Goal: Find specific page/section: Find specific page/section

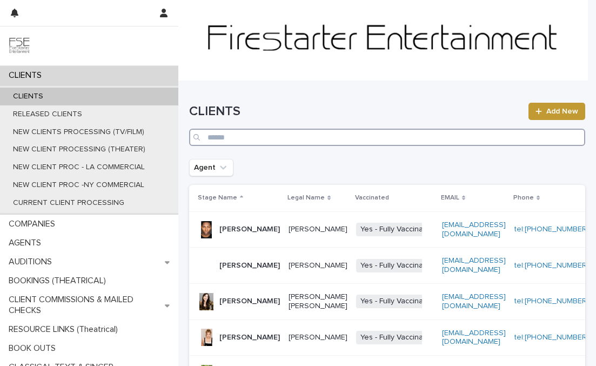
click at [402, 131] on input "Search" at bounding box center [387, 137] width 396 height 17
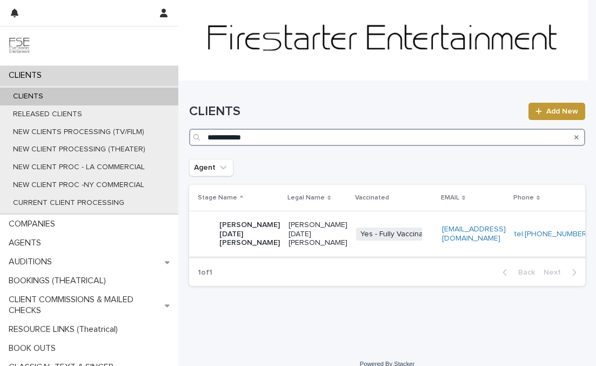
type input "**********"
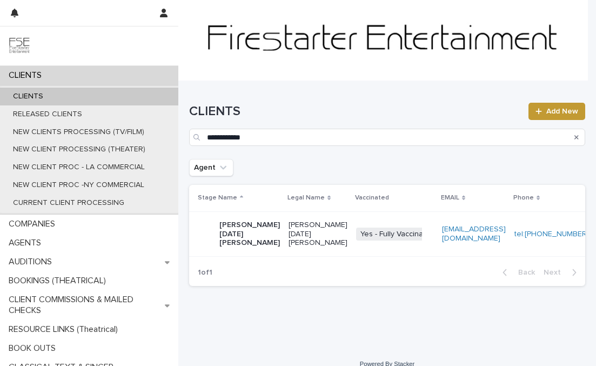
click at [242, 228] on p "[PERSON_NAME] [DATE][PERSON_NAME]" at bounding box center [250, 234] width 61 height 27
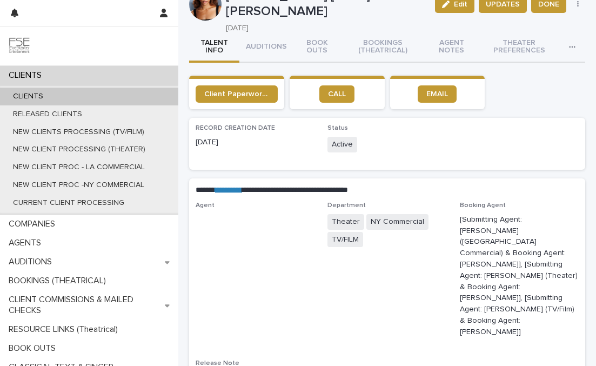
scroll to position [26, 0]
